Goal: Navigation & Orientation: Find specific page/section

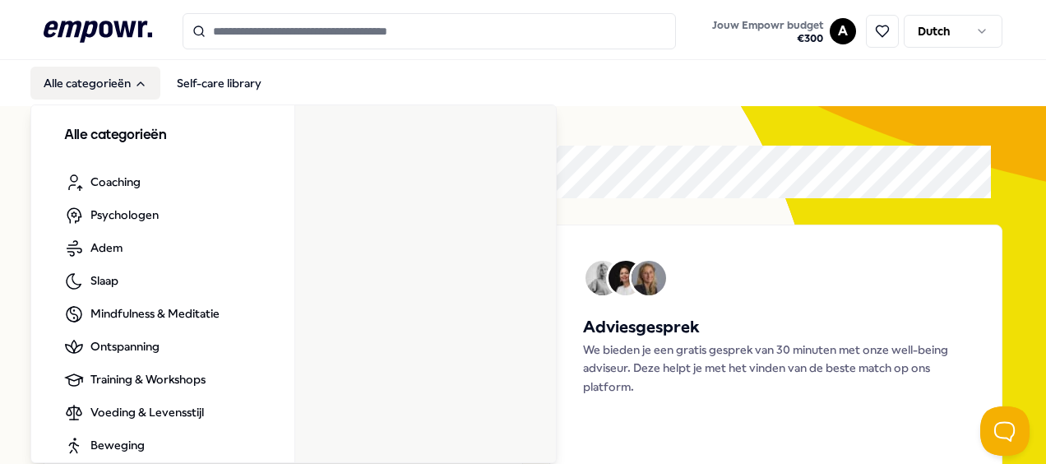
click at [109, 84] on button "Alle categorieën" at bounding box center [95, 83] width 130 height 33
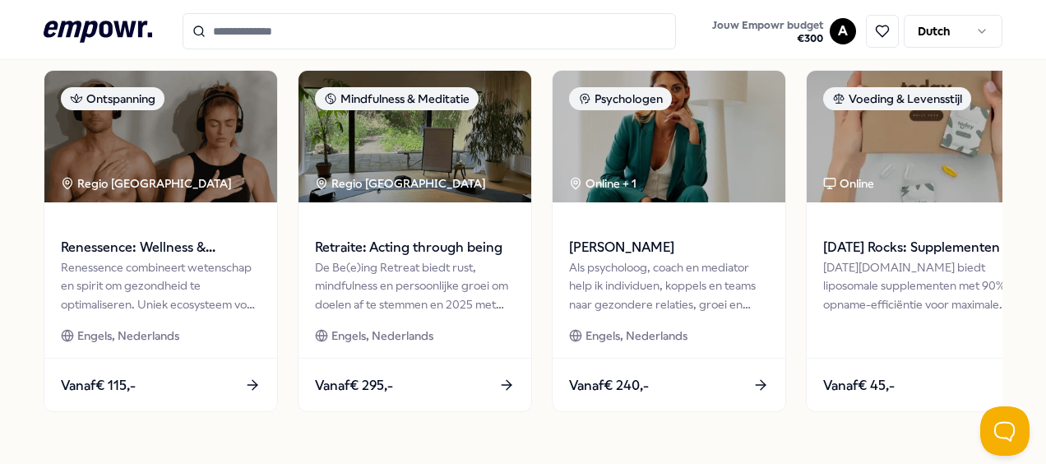
scroll to position [793, 0]
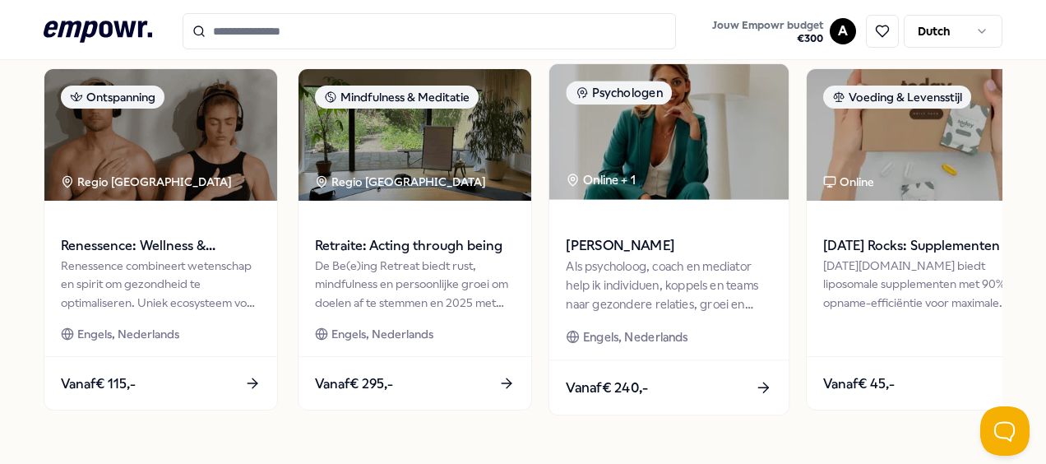
click at [679, 268] on div "Als psycholoog, coach en mediator help ik individuen, koppels en teams naar gez…" at bounding box center [669, 285] width 206 height 57
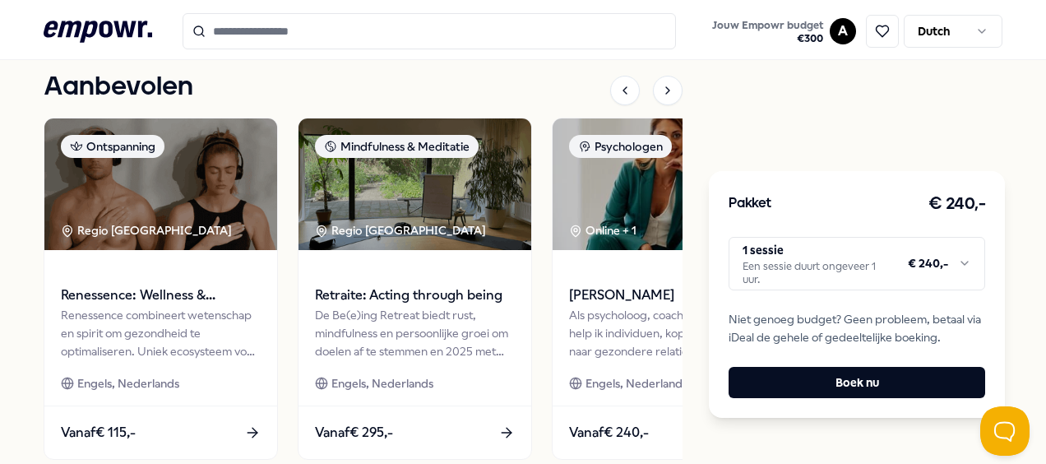
scroll to position [971, 0]
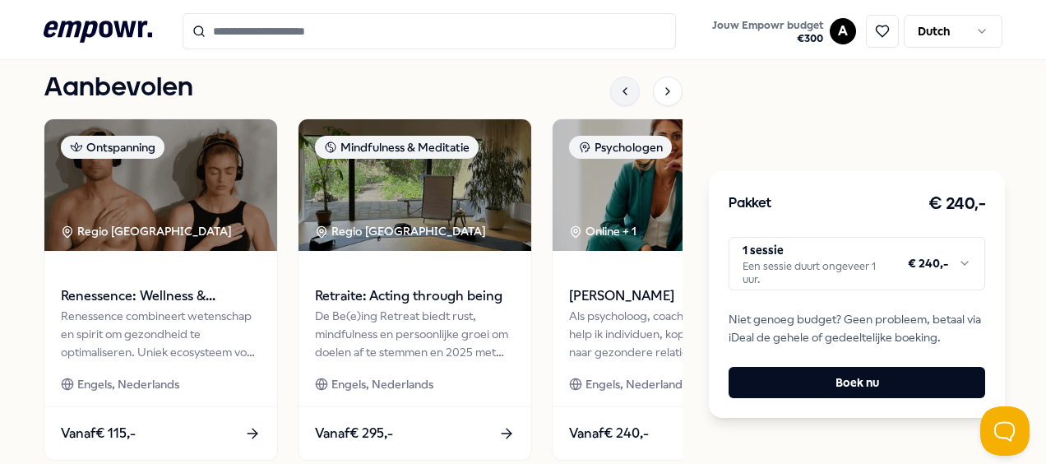
click at [619, 85] on icon at bounding box center [625, 91] width 13 height 13
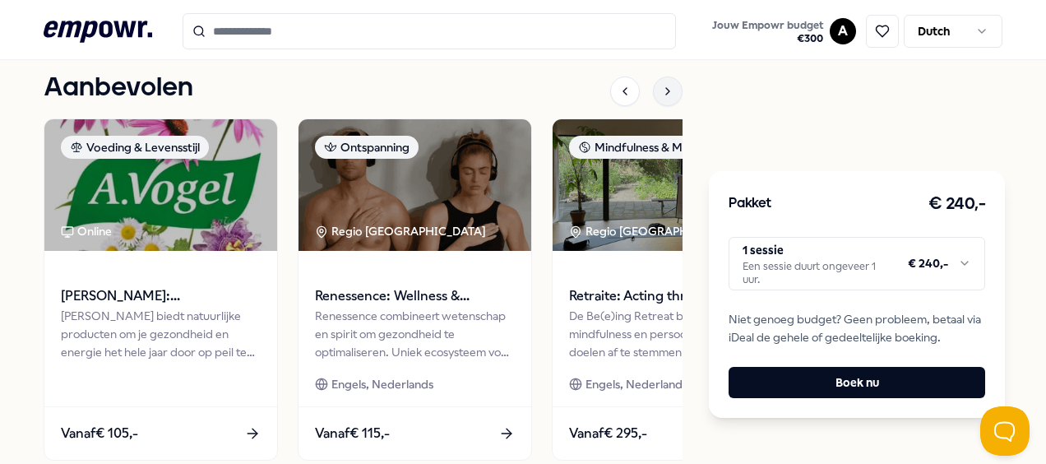
click at [661, 85] on icon at bounding box center [667, 91] width 13 height 13
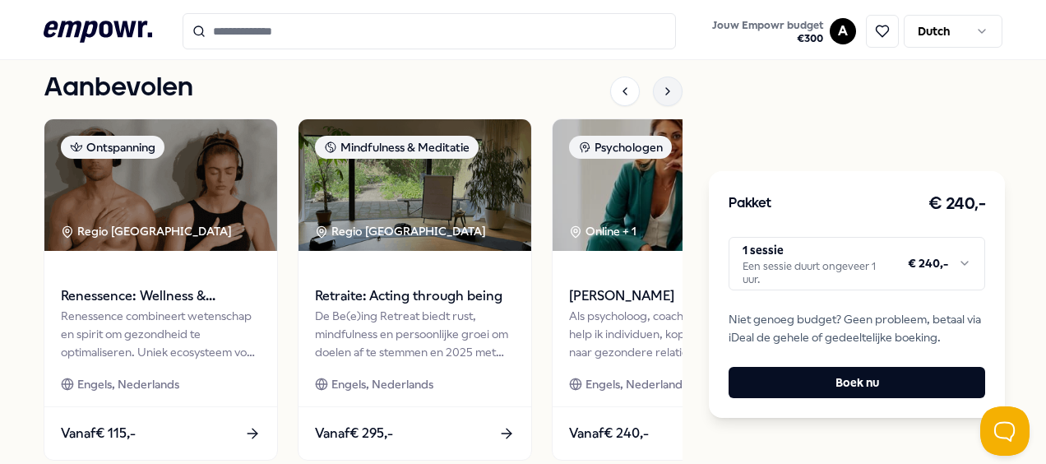
click at [661, 85] on icon at bounding box center [667, 91] width 13 height 13
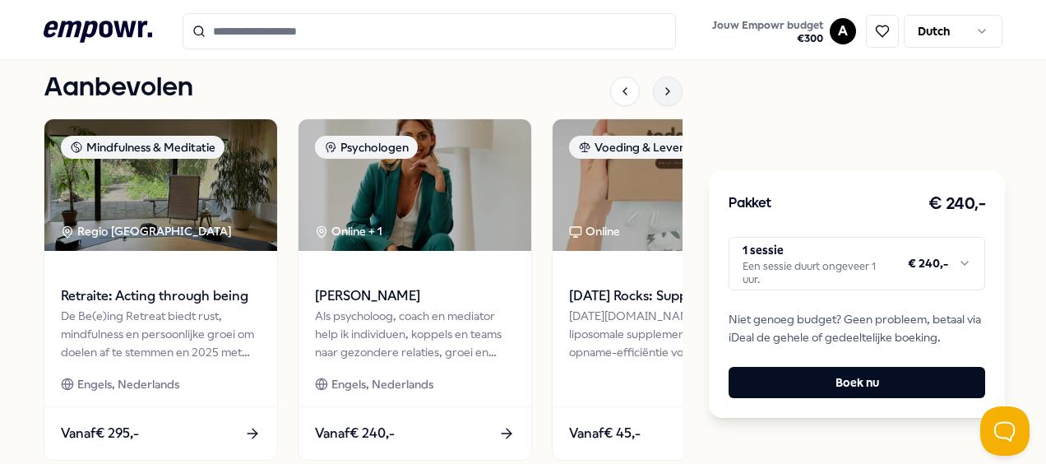
click at [661, 85] on icon at bounding box center [667, 91] width 13 height 13
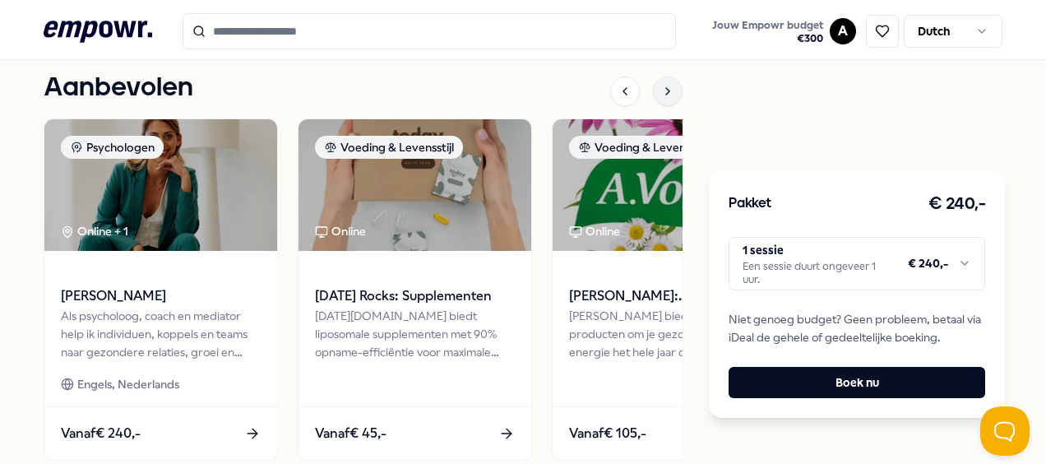
click at [661, 85] on icon at bounding box center [667, 91] width 13 height 13
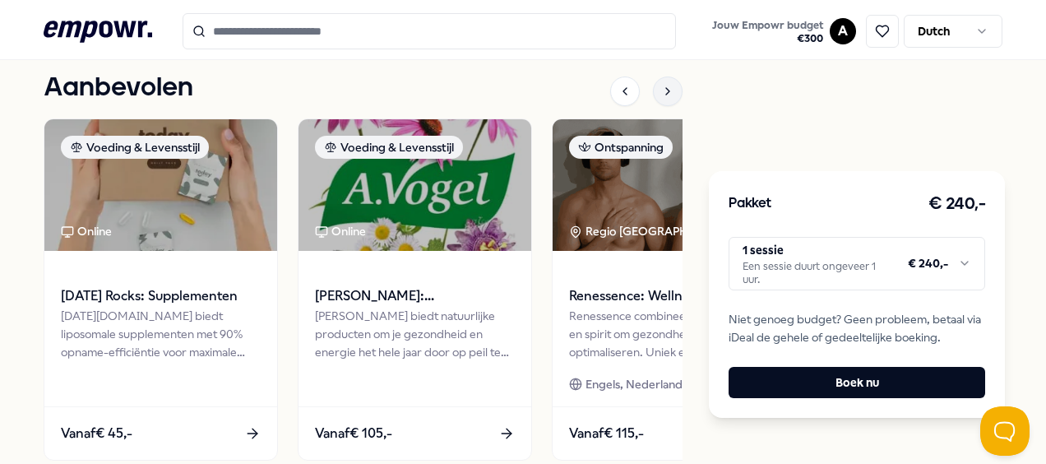
click at [661, 85] on icon at bounding box center [667, 91] width 13 height 13
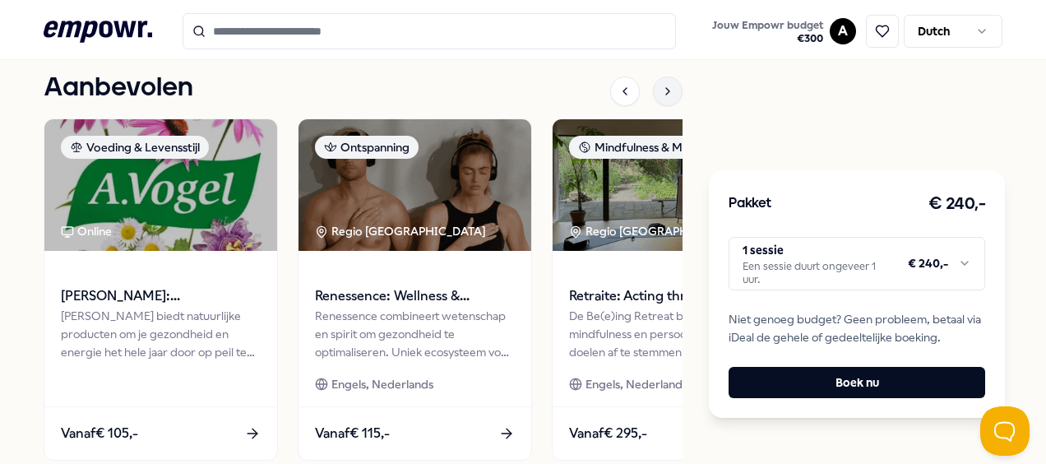
click at [661, 85] on icon at bounding box center [667, 91] width 13 height 13
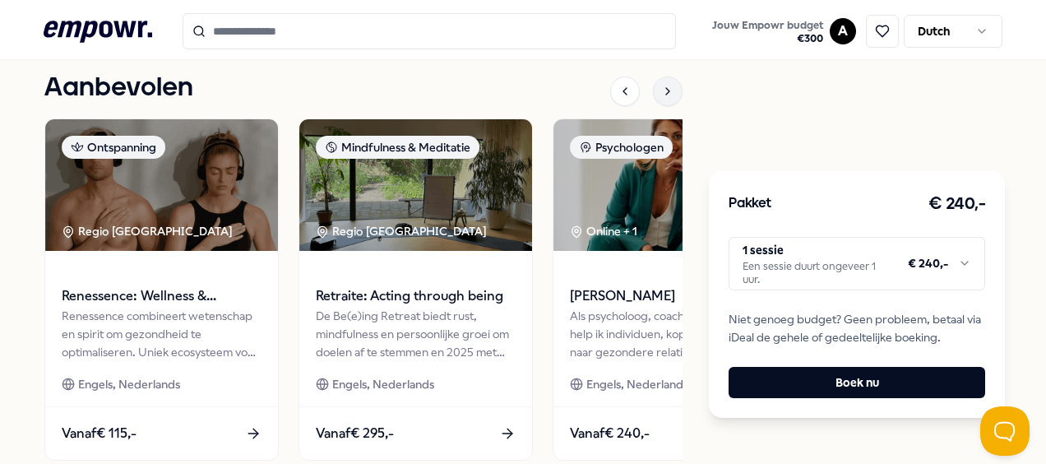
click at [661, 85] on icon at bounding box center [667, 91] width 13 height 13
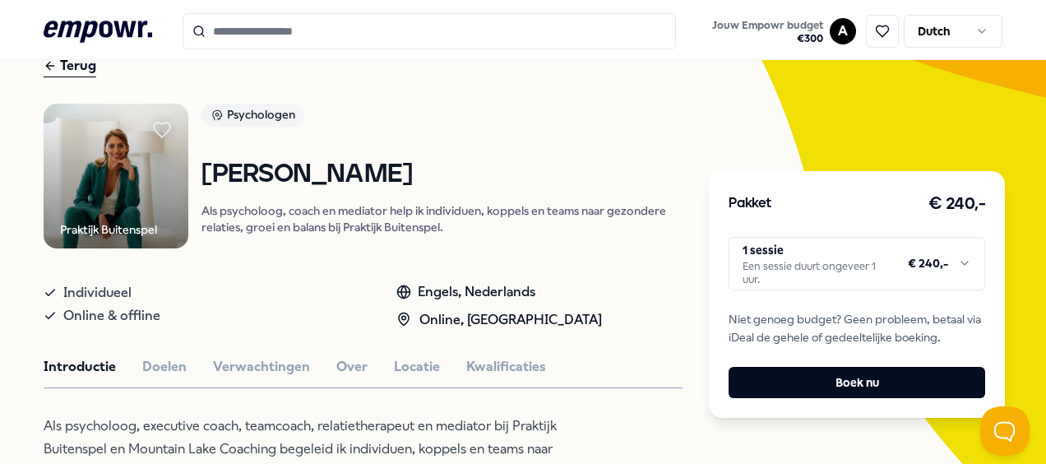
scroll to position [83, 0]
click at [71, 68] on div "Terug" at bounding box center [70, 67] width 53 height 22
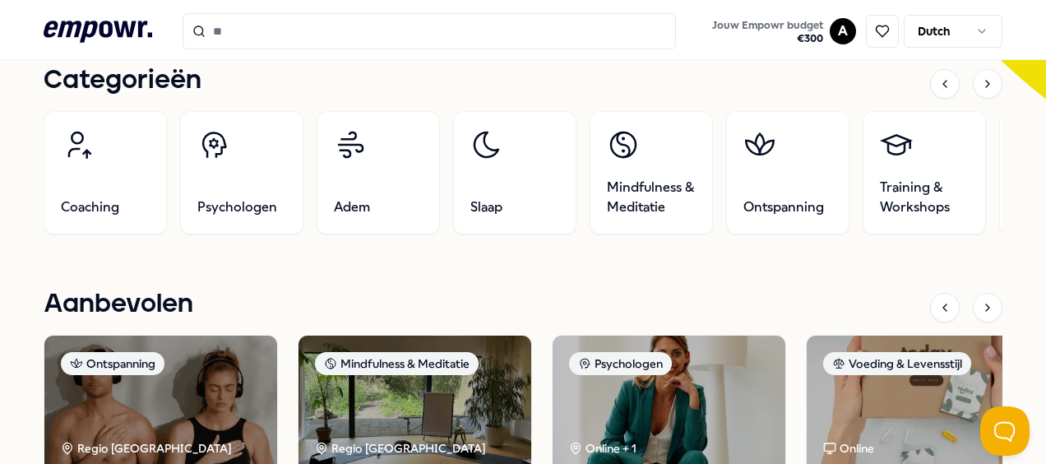
scroll to position [466, 0]
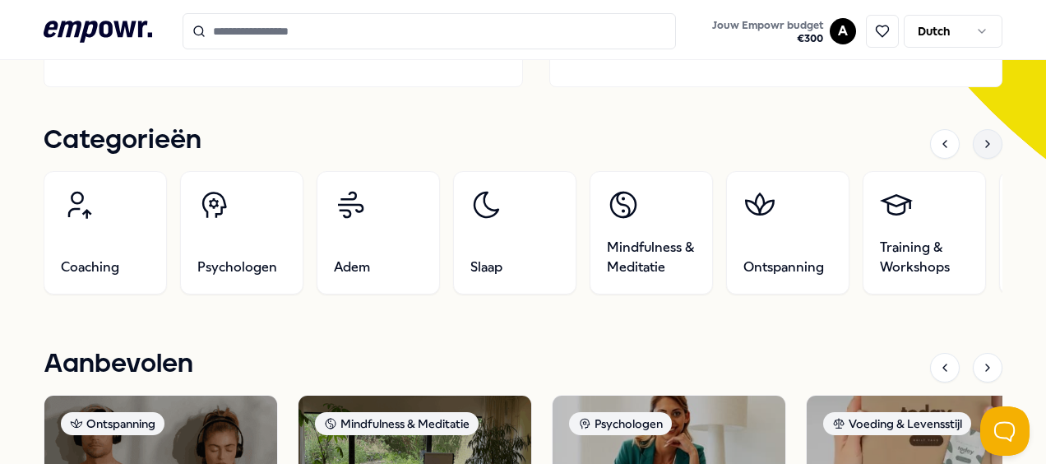
click at [981, 144] on icon at bounding box center [987, 143] width 13 height 13
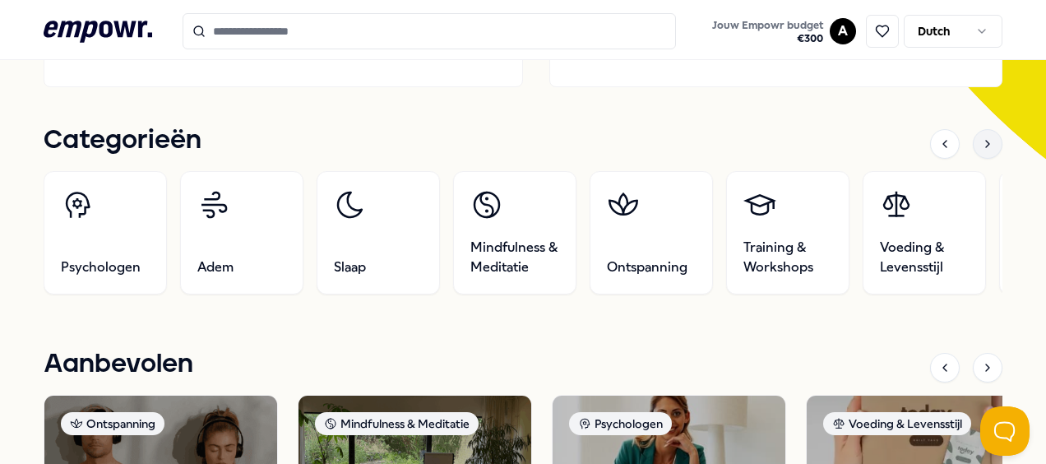
click at [981, 144] on icon at bounding box center [987, 143] width 13 height 13
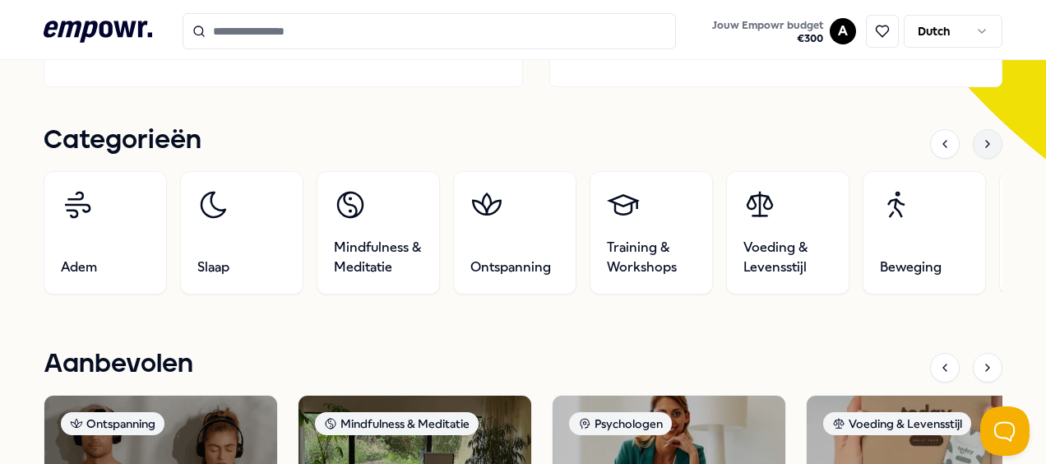
click at [981, 144] on icon at bounding box center [987, 143] width 13 height 13
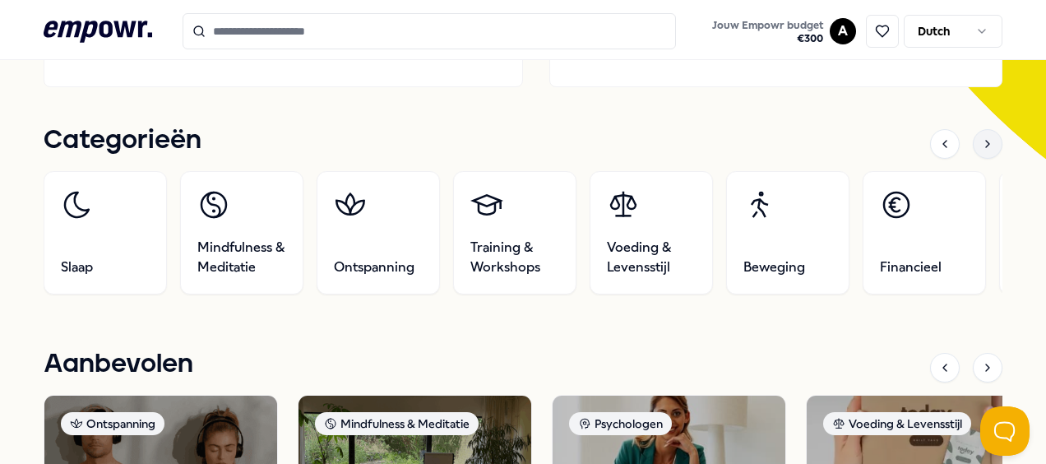
click at [981, 144] on icon at bounding box center [987, 143] width 13 height 13
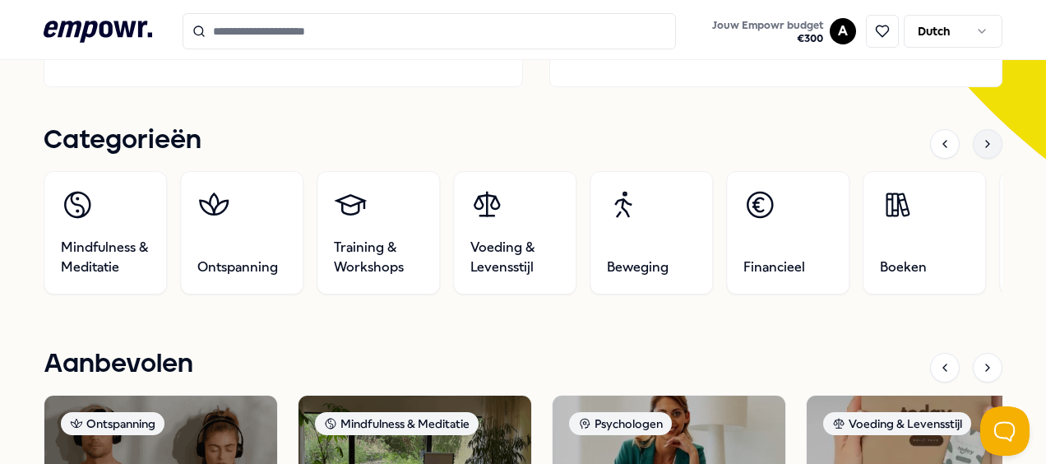
click at [981, 144] on icon at bounding box center [987, 143] width 13 height 13
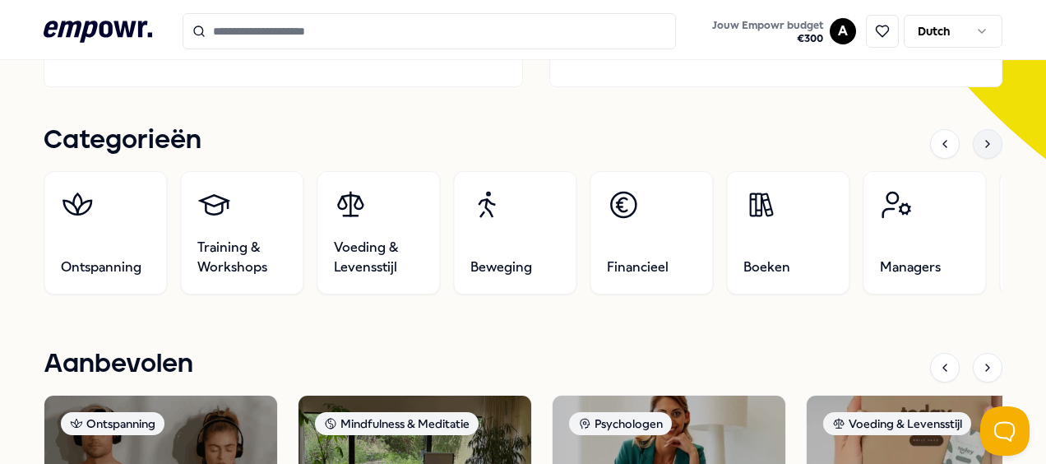
click at [981, 144] on icon at bounding box center [987, 143] width 13 height 13
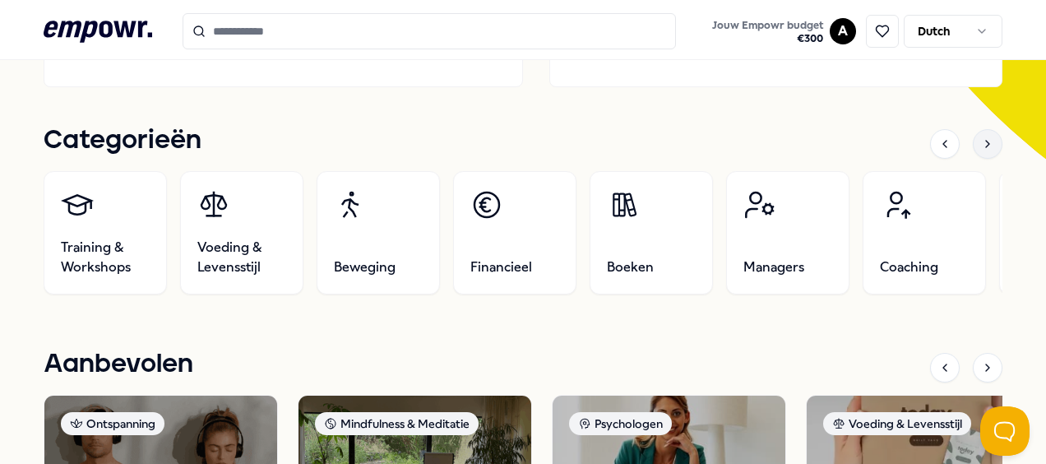
click at [981, 144] on icon at bounding box center [987, 143] width 13 height 13
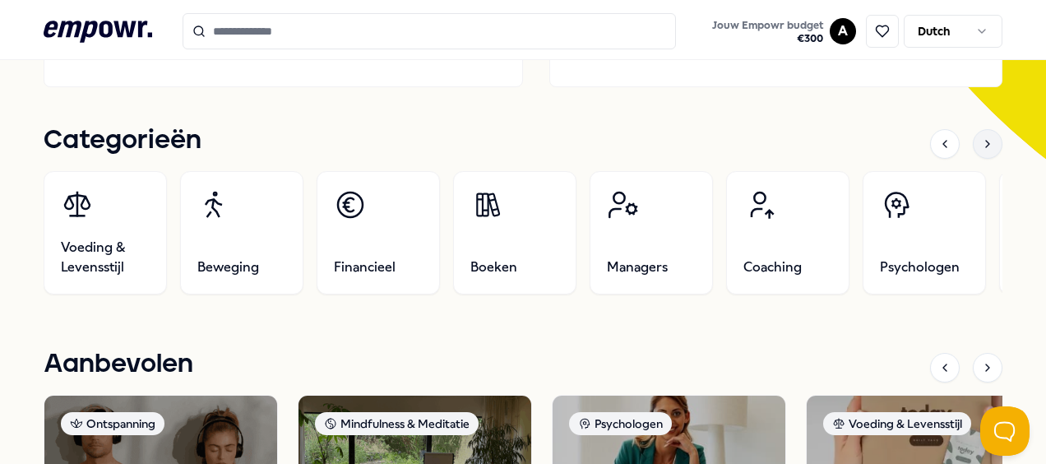
click at [981, 144] on icon at bounding box center [987, 143] width 13 height 13
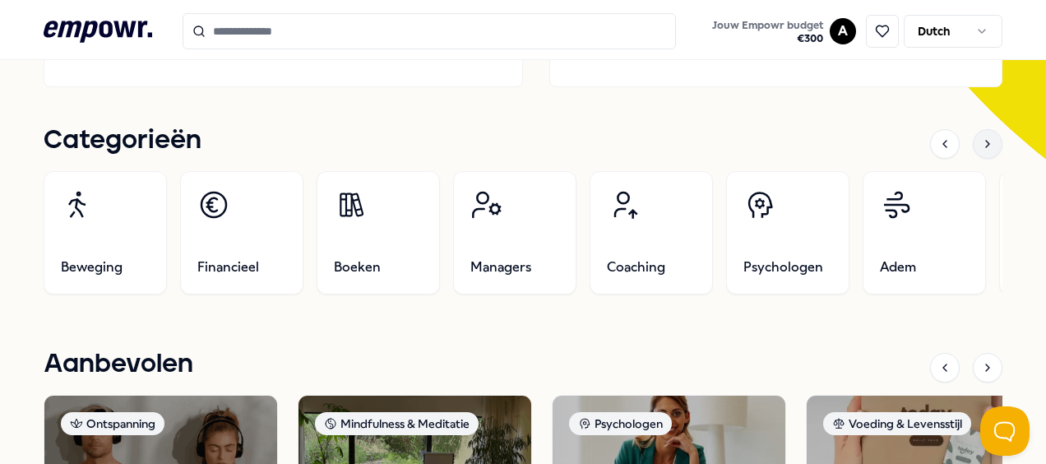
click at [981, 144] on icon at bounding box center [987, 143] width 13 height 13
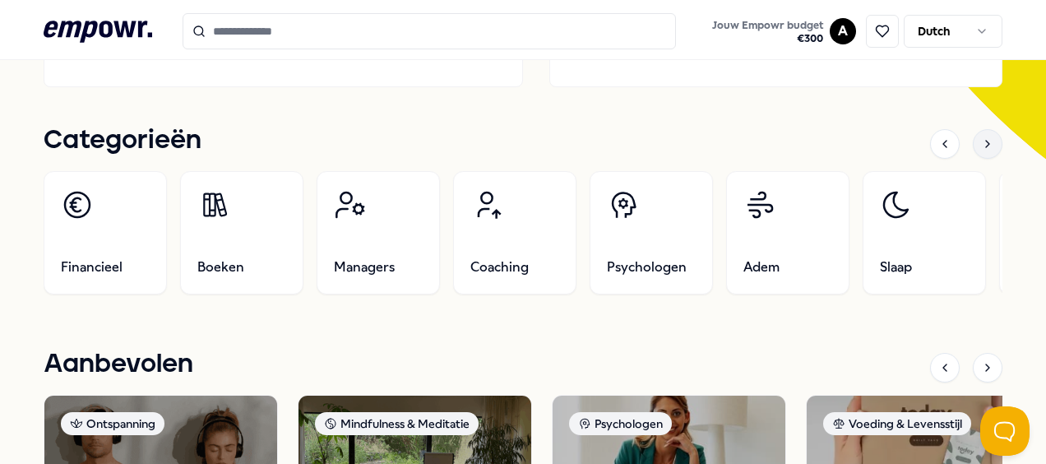
click at [981, 144] on icon at bounding box center [987, 143] width 13 height 13
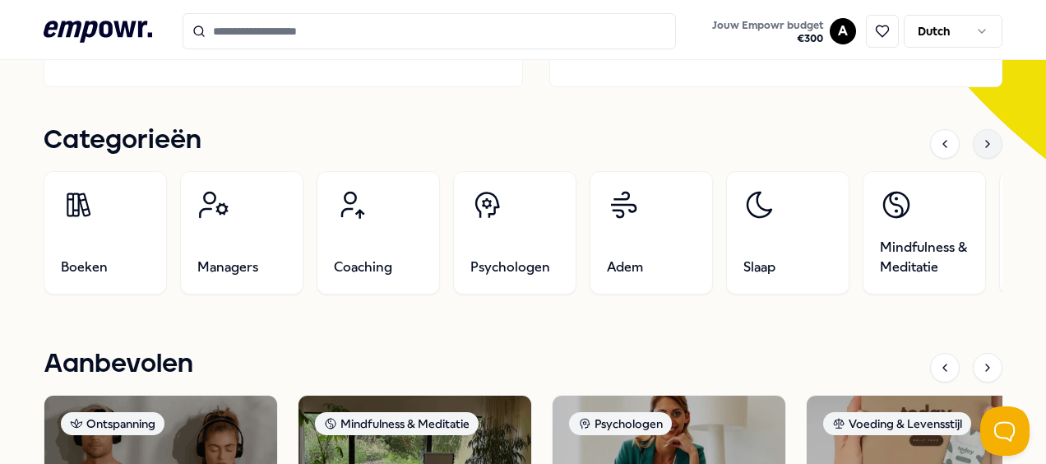
click at [981, 144] on icon at bounding box center [987, 143] width 13 height 13
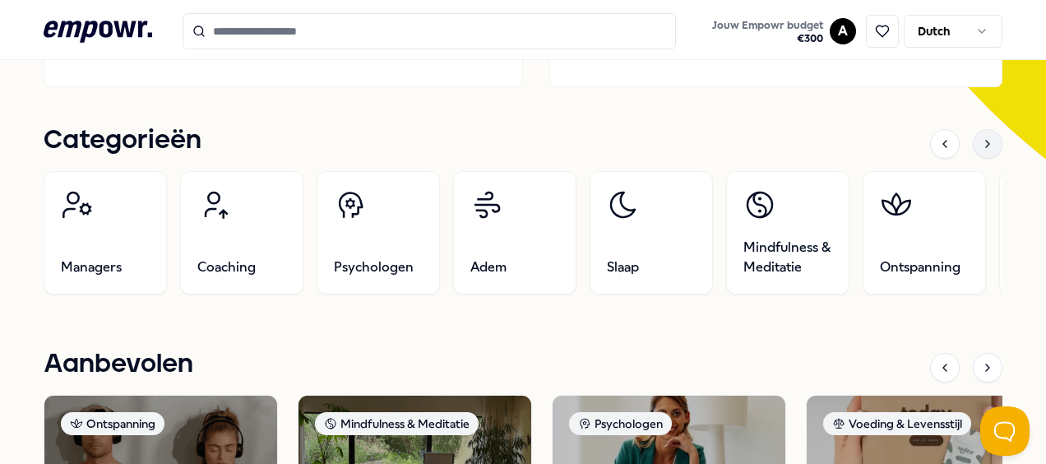
click at [981, 144] on icon at bounding box center [987, 143] width 13 height 13
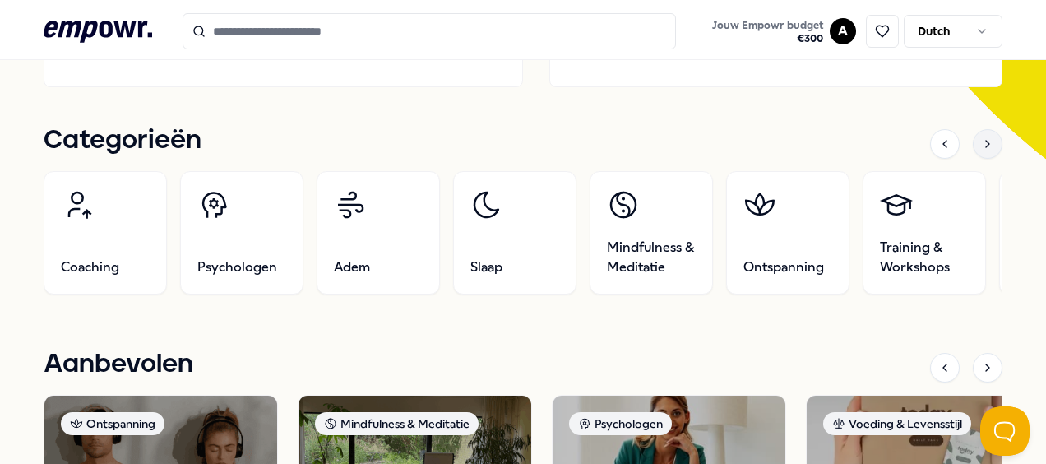
click at [981, 144] on icon at bounding box center [987, 143] width 13 height 13
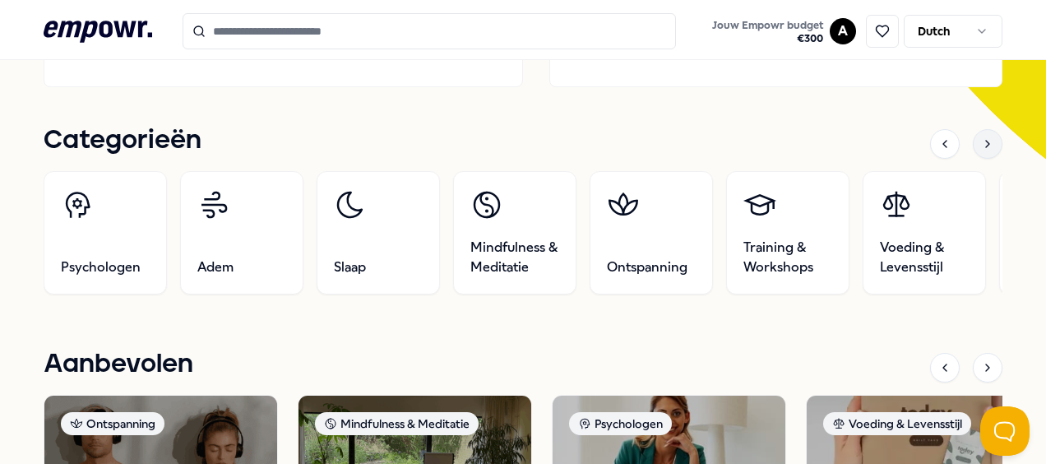
click at [981, 144] on icon at bounding box center [987, 143] width 13 height 13
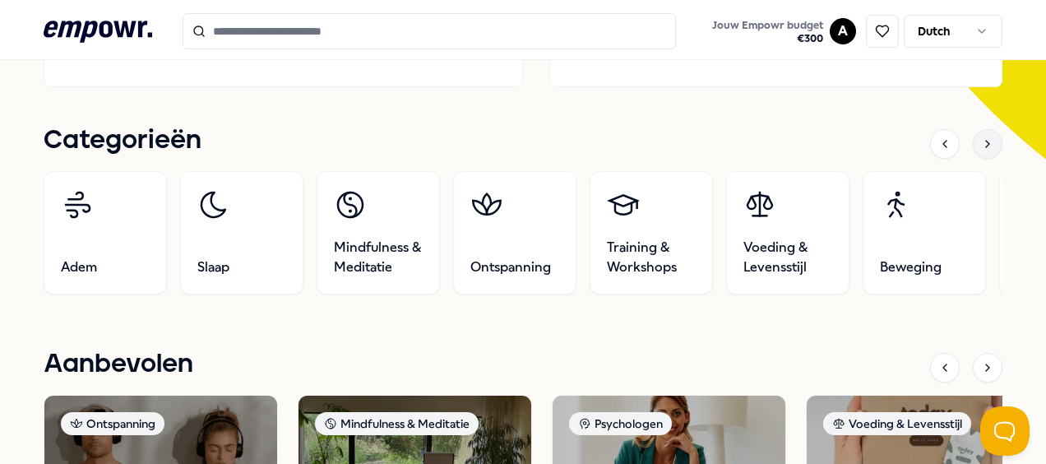
click at [981, 144] on icon at bounding box center [987, 143] width 13 height 13
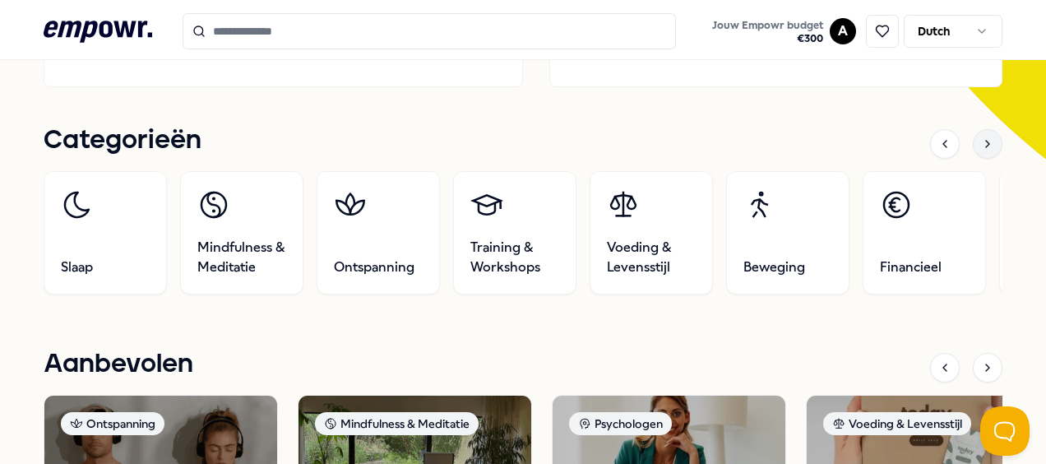
click at [981, 144] on icon at bounding box center [987, 143] width 13 height 13
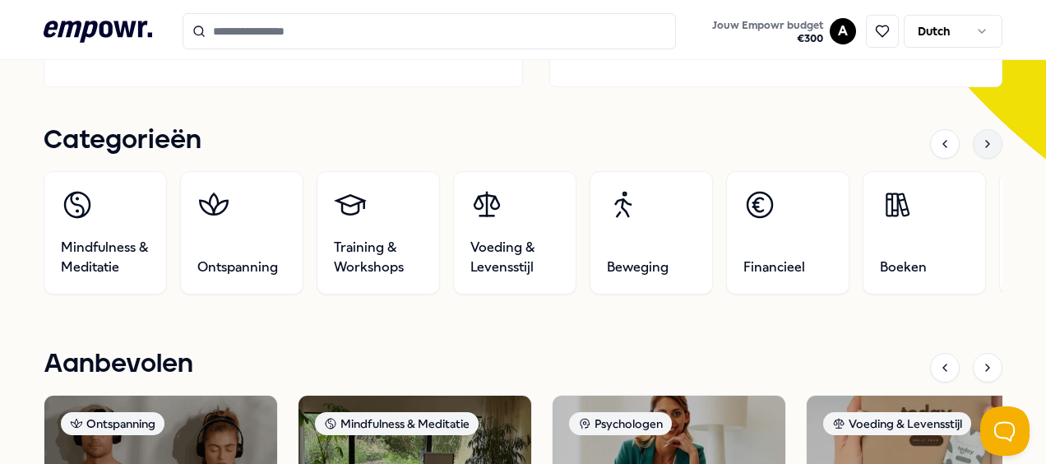
click at [981, 144] on icon at bounding box center [987, 143] width 13 height 13
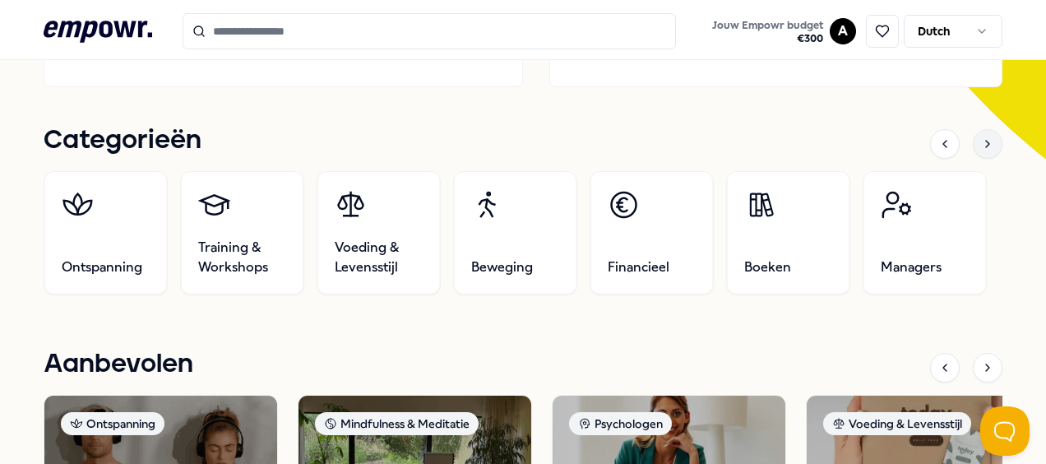
click at [981, 144] on icon at bounding box center [987, 143] width 13 height 13
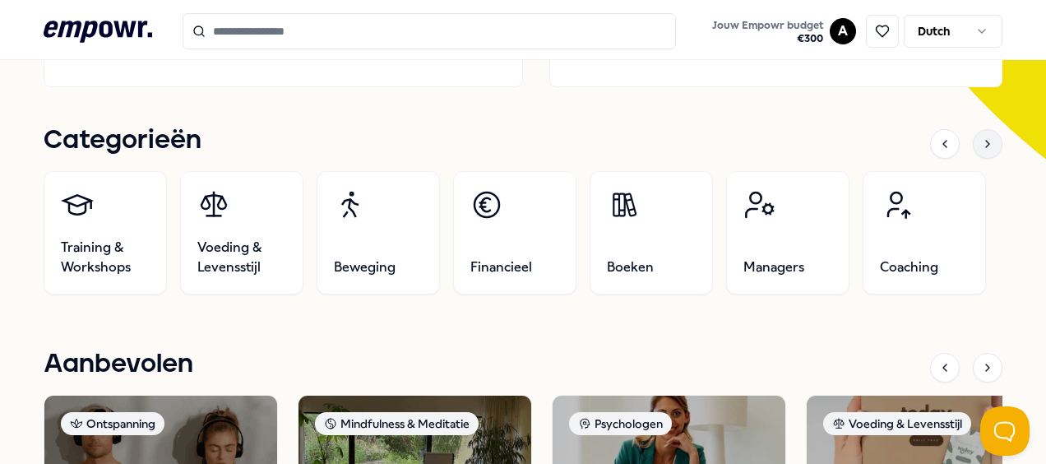
click at [981, 144] on icon at bounding box center [987, 143] width 13 height 13
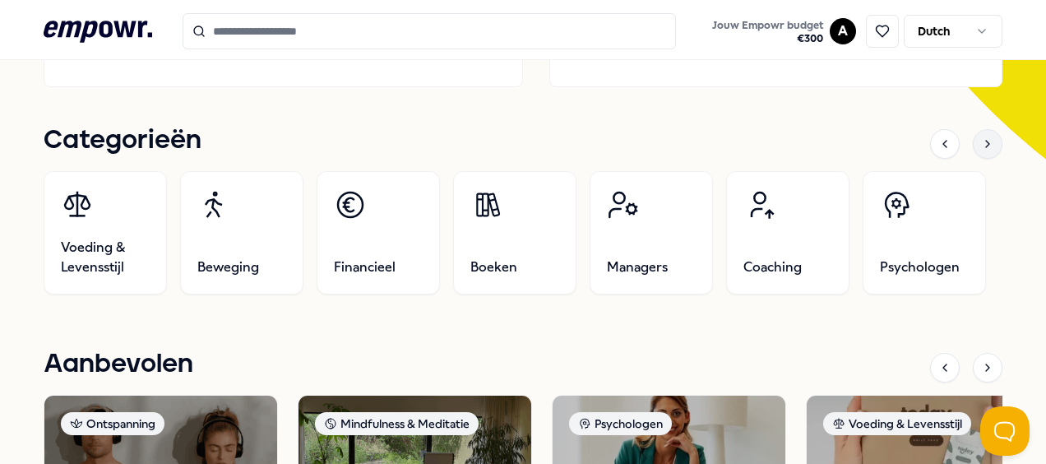
click at [973, 132] on div at bounding box center [988, 144] width 30 height 30
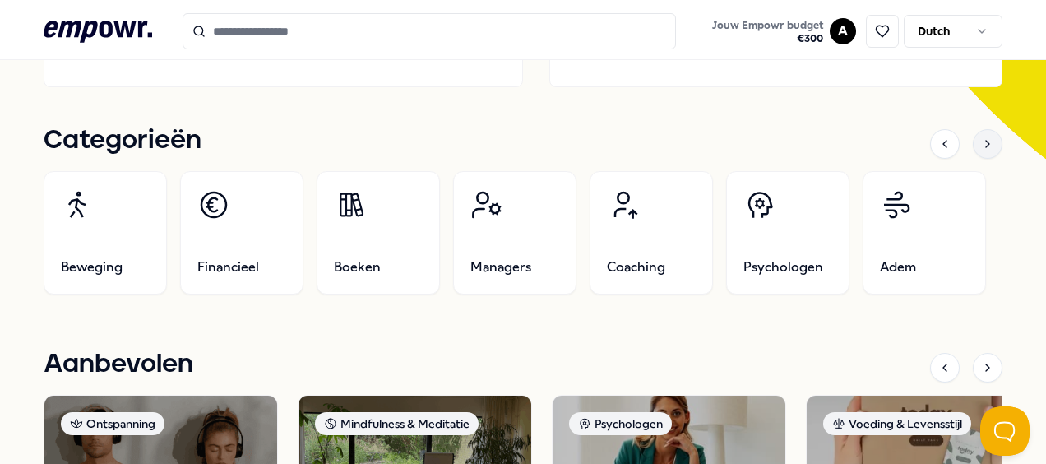
click at [973, 132] on div at bounding box center [988, 144] width 30 height 30
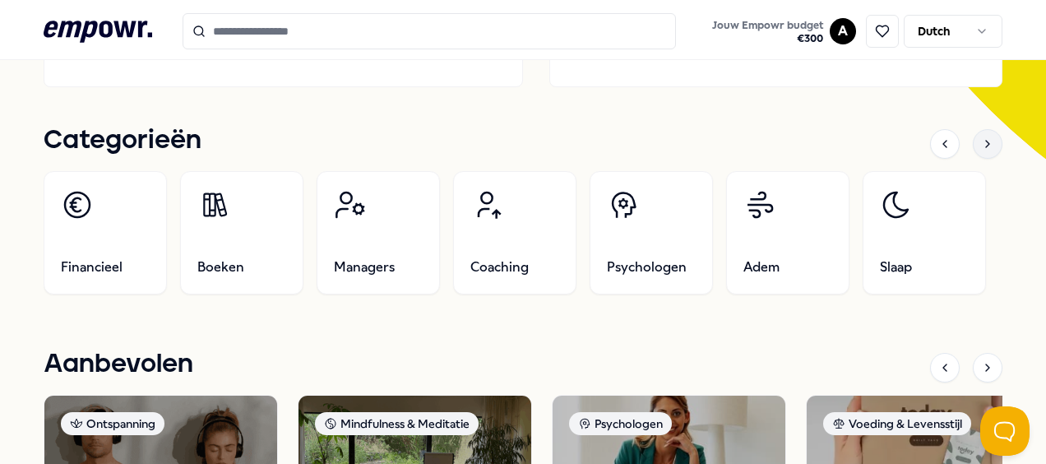
click at [973, 132] on div at bounding box center [988, 144] width 30 height 30
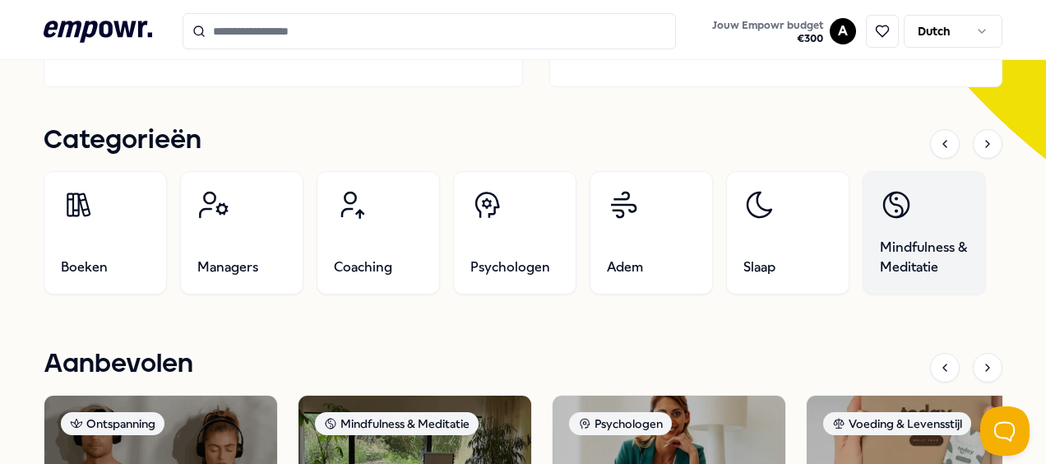
click at [920, 220] on link "Mindfulness & Meditatie" at bounding box center [924, 232] width 123 height 123
